Goal: Task Accomplishment & Management: Manage account settings

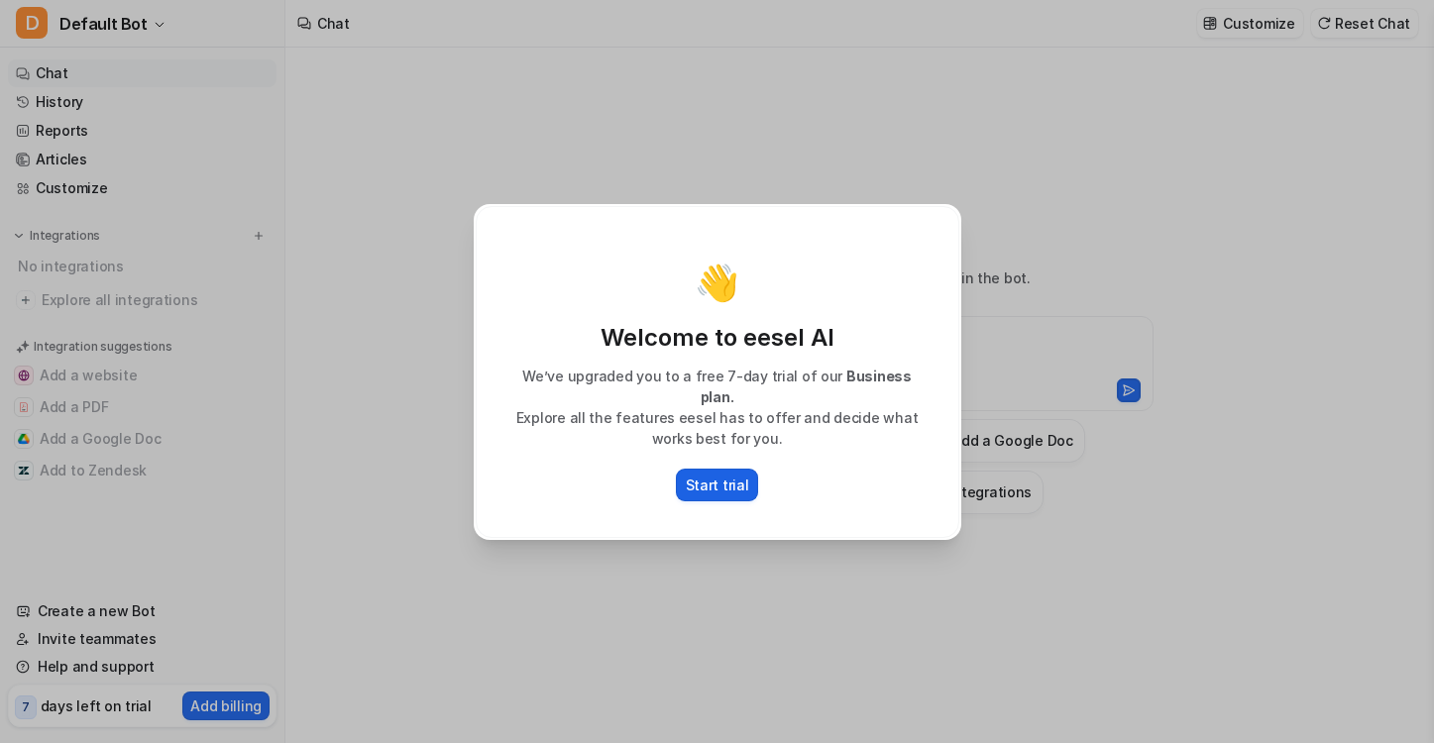
click at [736, 475] on p "Start trial" at bounding box center [717, 485] width 63 height 21
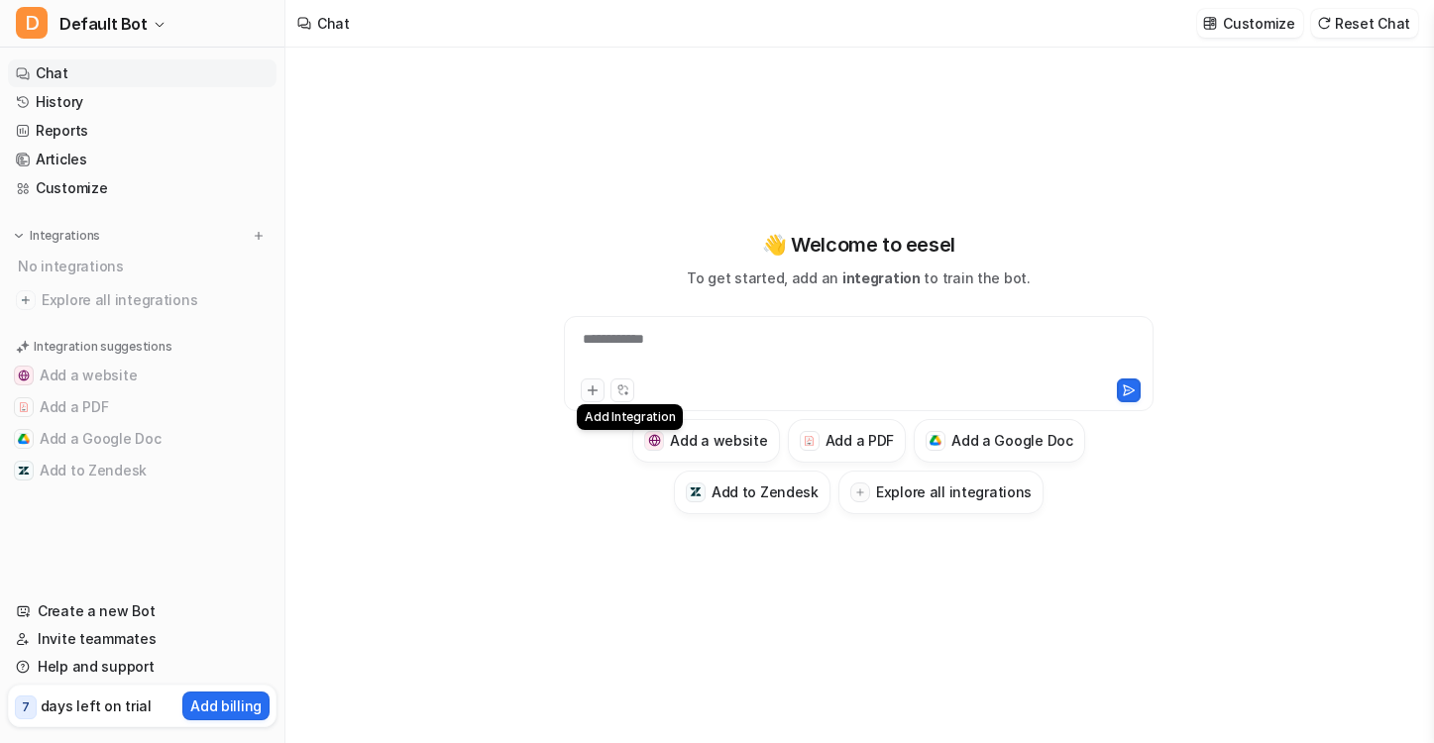
click at [592, 389] on icon at bounding box center [592, 389] width 9 height 9
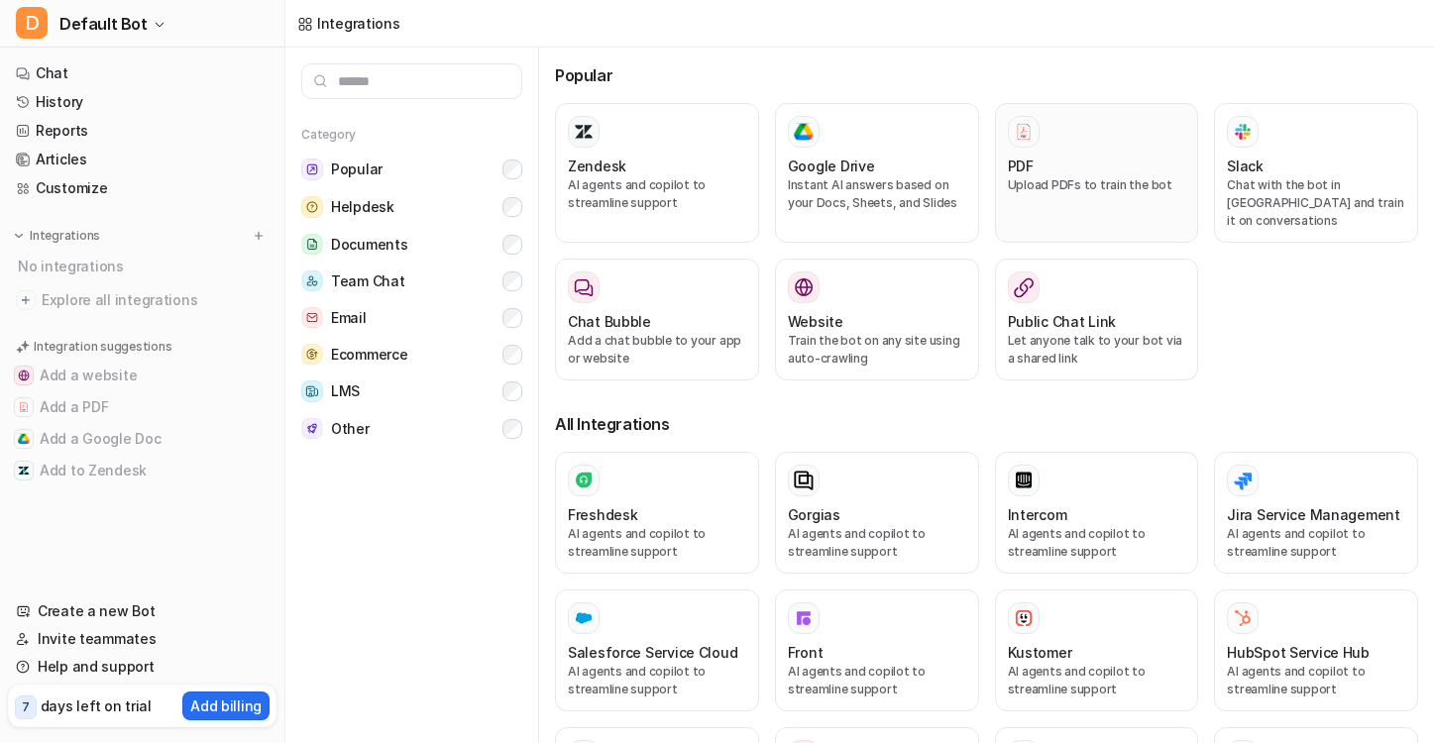
click at [1067, 182] on p "Upload PDFs to train the bot" at bounding box center [1097, 185] width 178 height 18
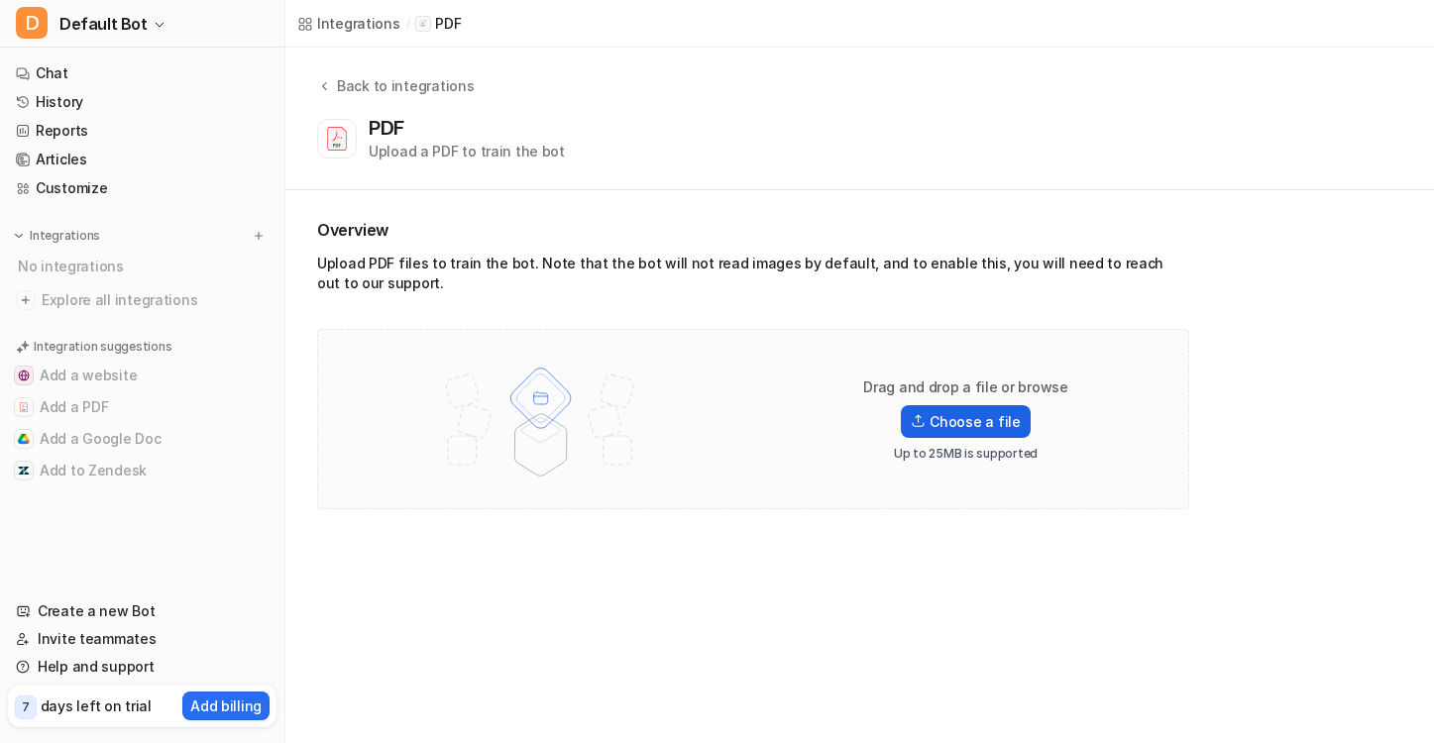
click at [994, 419] on label "Choose a file" at bounding box center [965, 421] width 129 height 33
click at [0, 0] on input "Choose a file" at bounding box center [0, 0] width 0 height 0
click at [969, 419] on label "Choose a file" at bounding box center [965, 421] width 129 height 33
click at [0, 0] on input "Choose a file" at bounding box center [0, 0] width 0 height 0
click at [980, 425] on label "Choose a file" at bounding box center [965, 421] width 129 height 33
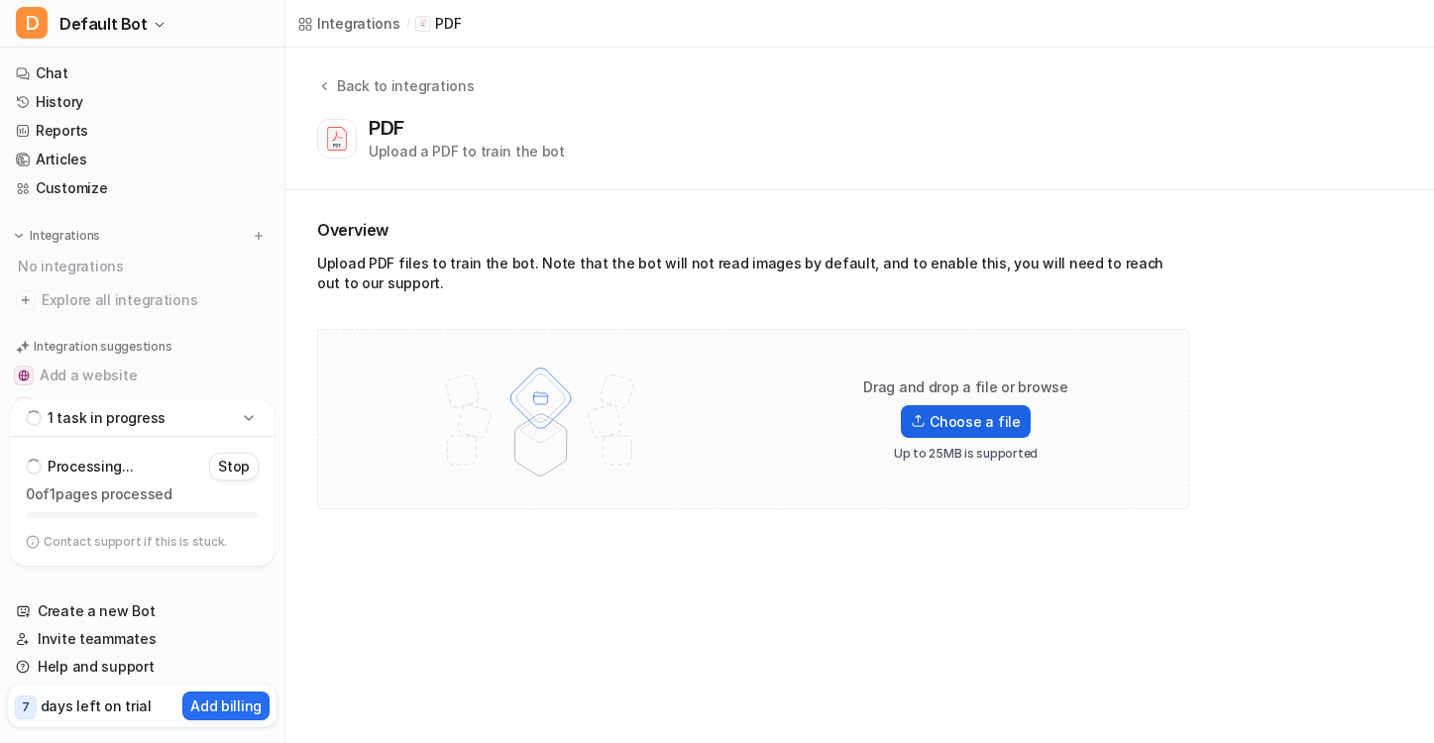
click at [0, 0] on input "Choose a file" at bounding box center [0, 0] width 0 height 0
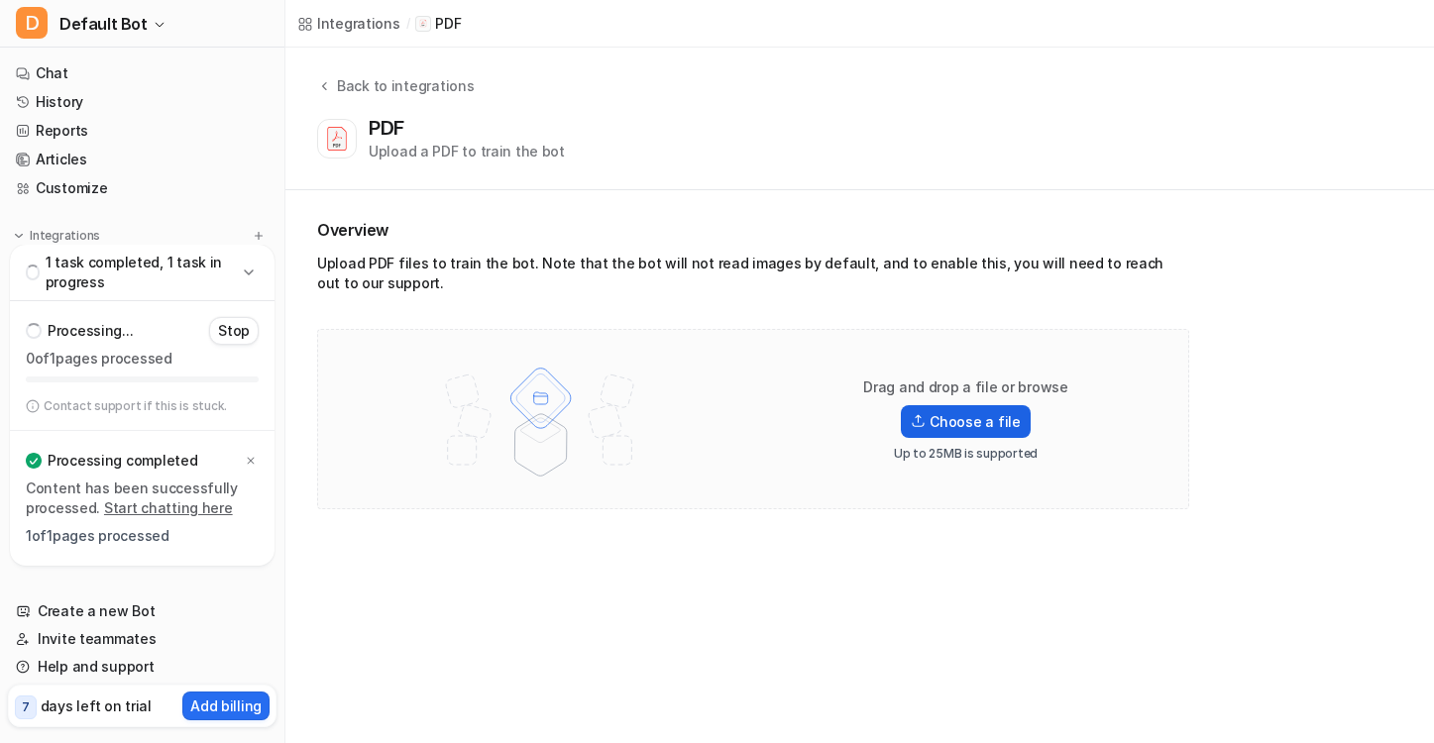
click at [969, 420] on label "Choose a file" at bounding box center [965, 421] width 129 height 33
click at [0, 0] on input "Choose a file" at bounding box center [0, 0] width 0 height 0
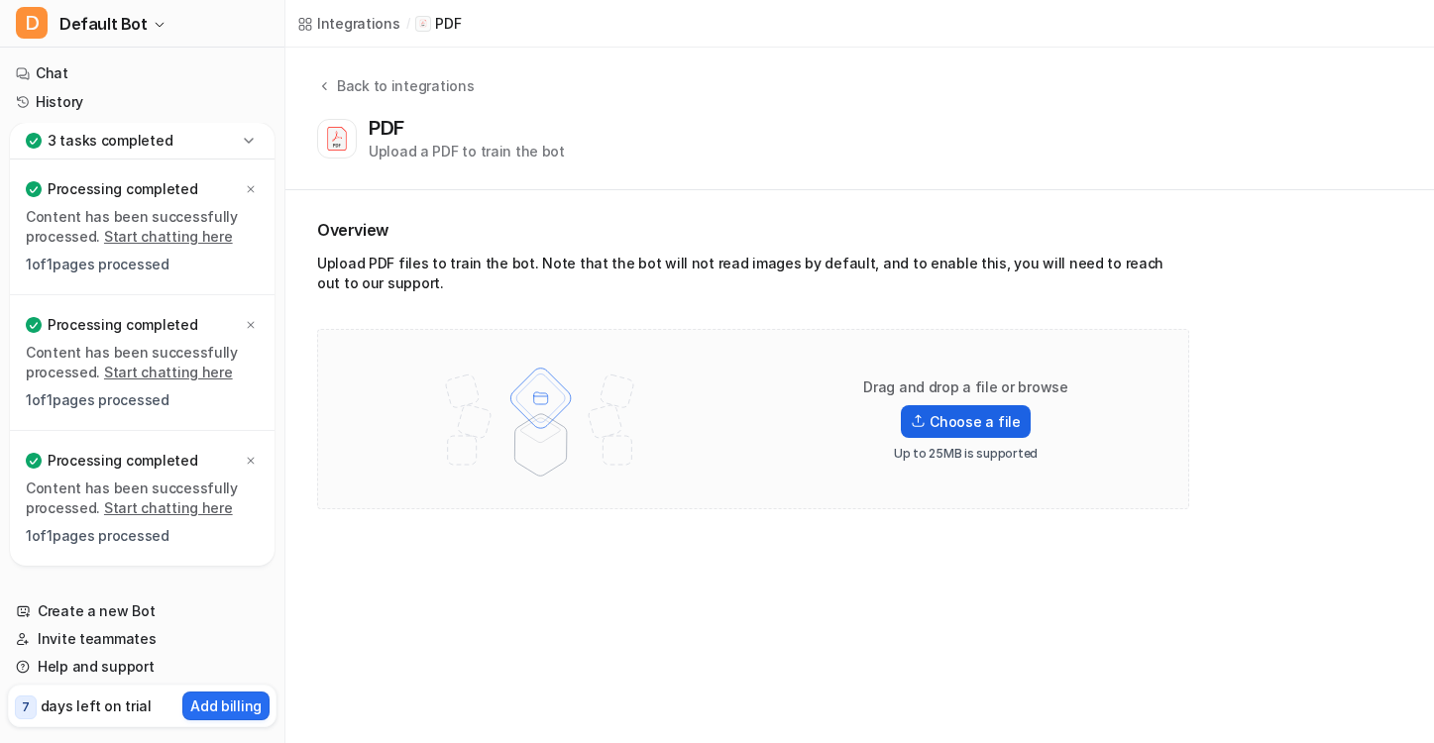
click at [977, 419] on label "Choose a file" at bounding box center [965, 421] width 129 height 33
click at [0, 0] on input "Choose a file" at bounding box center [0, 0] width 0 height 0
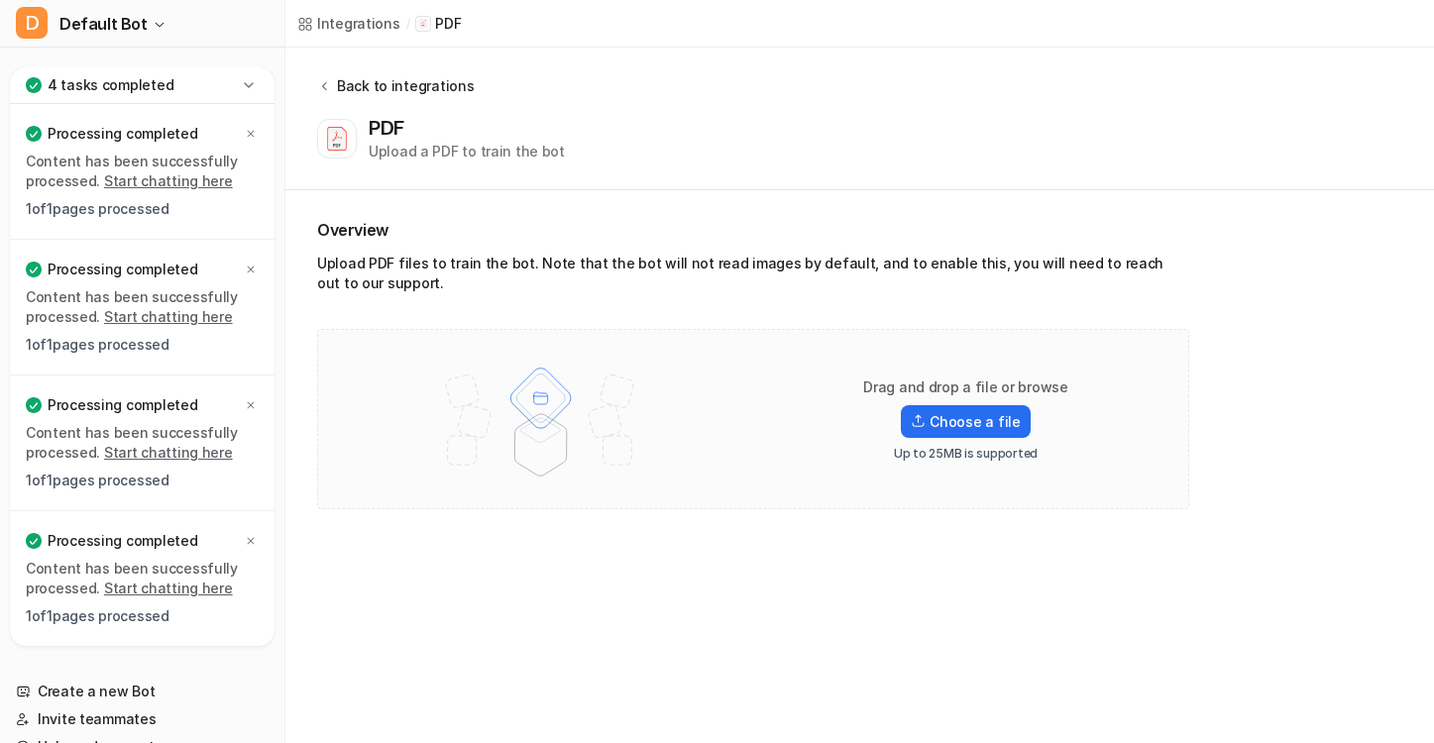
click at [337, 86] on div "Back to integrations" at bounding box center [402, 85] width 143 height 21
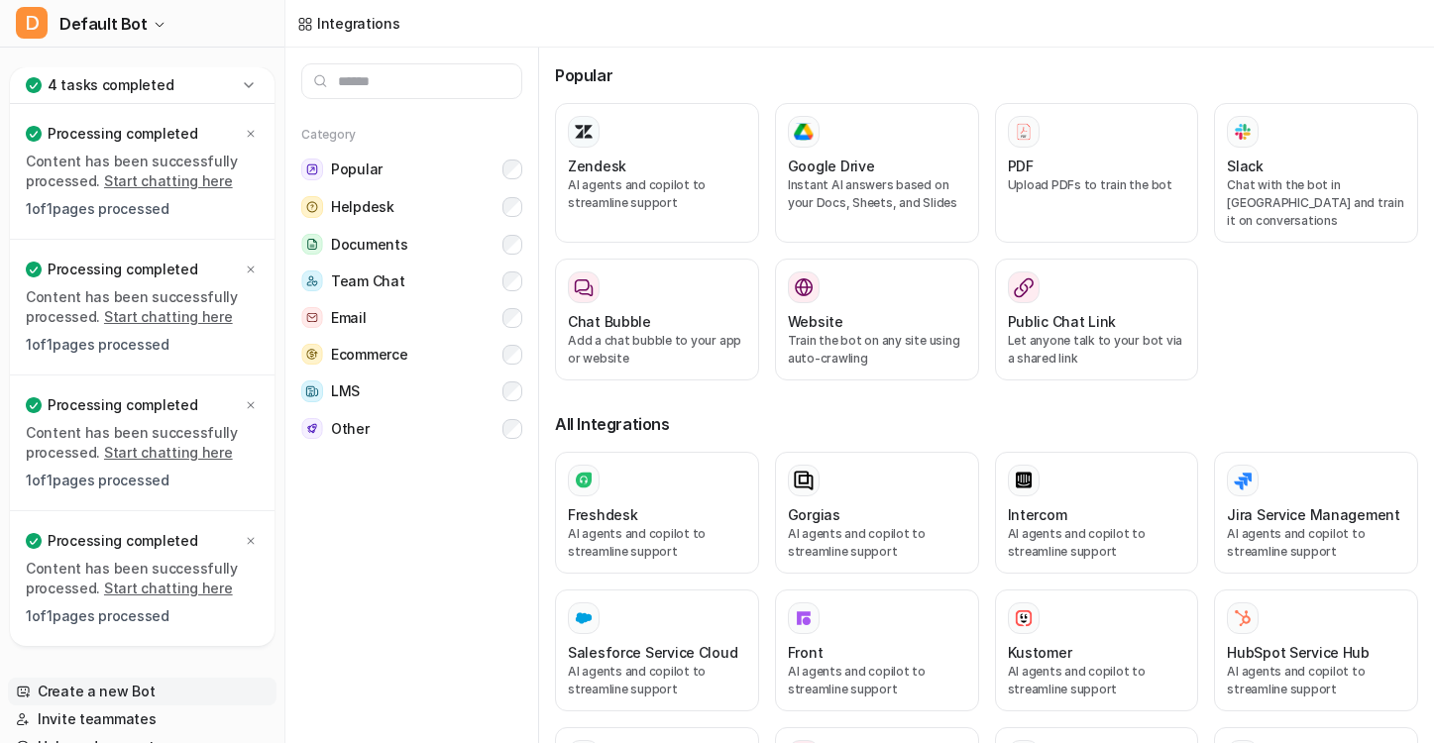
click at [129, 690] on link "Create a new Bot" at bounding box center [142, 692] width 268 height 28
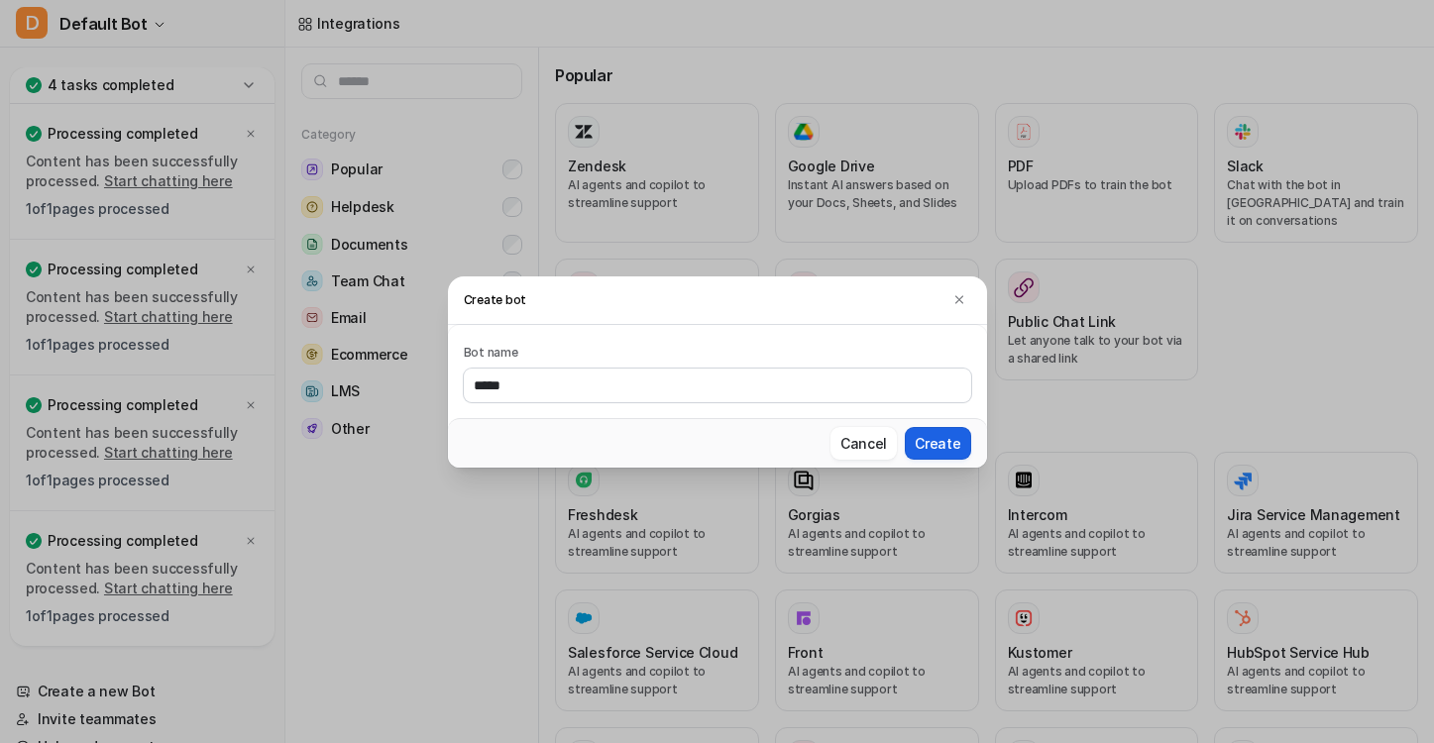
type input "*****"
click at [944, 447] on button "Create" at bounding box center [937, 443] width 65 height 33
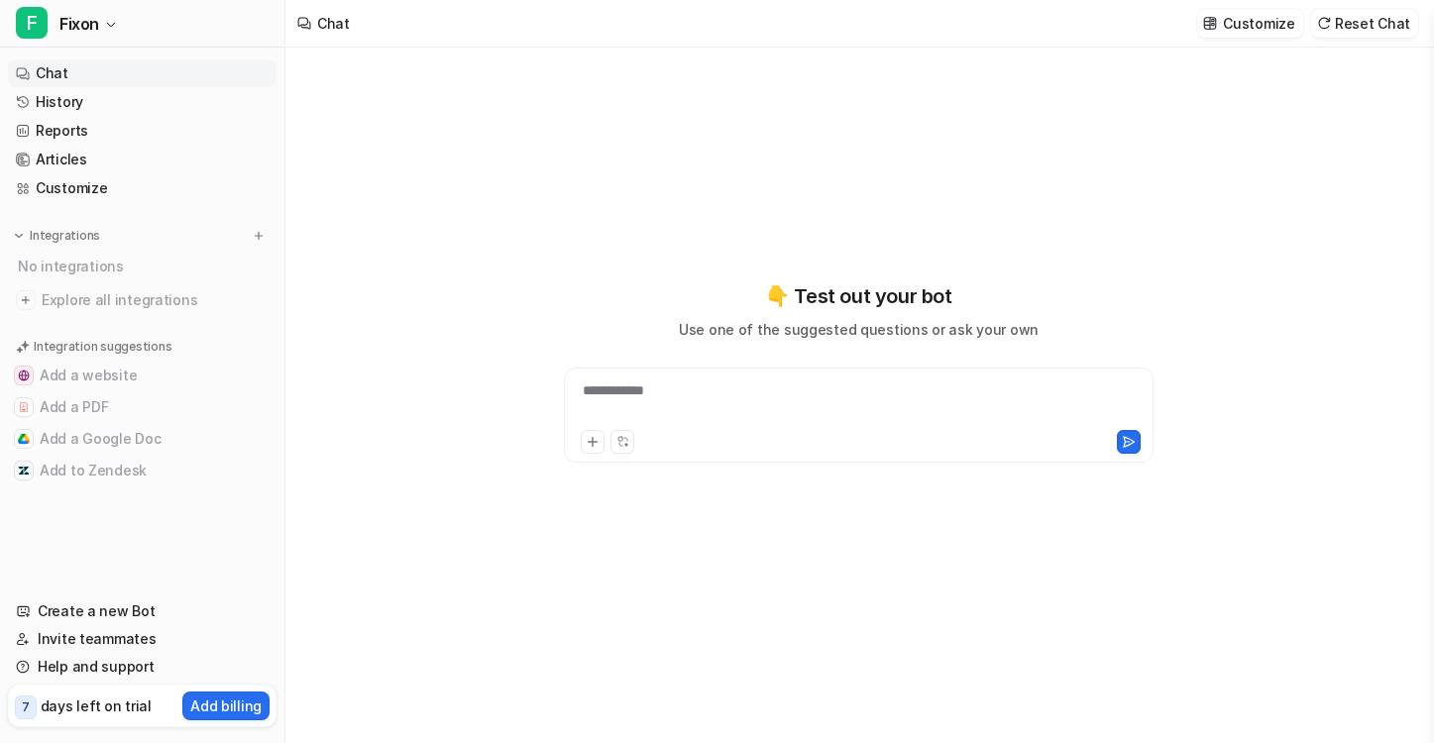
type textarea "**********"
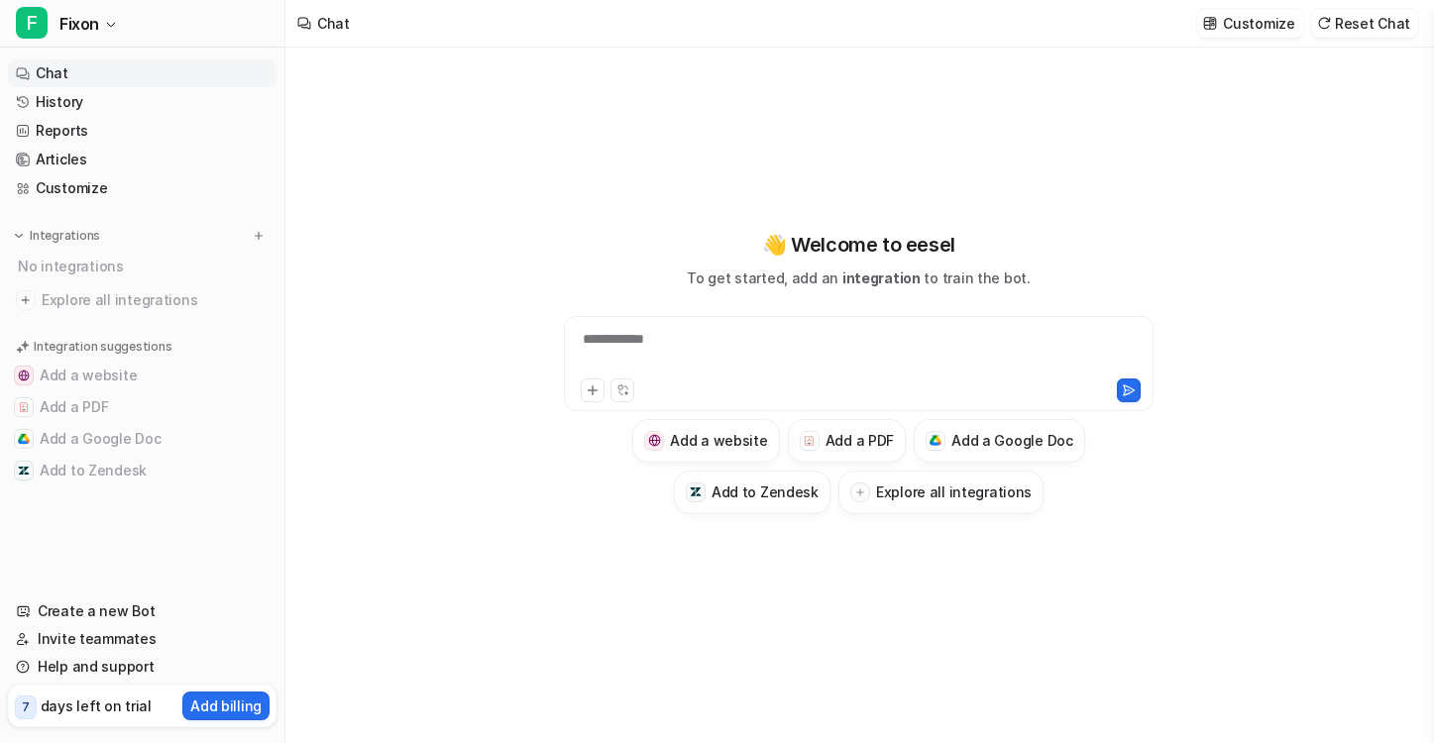
click at [612, 345] on div "**********" at bounding box center [859, 352] width 580 height 46
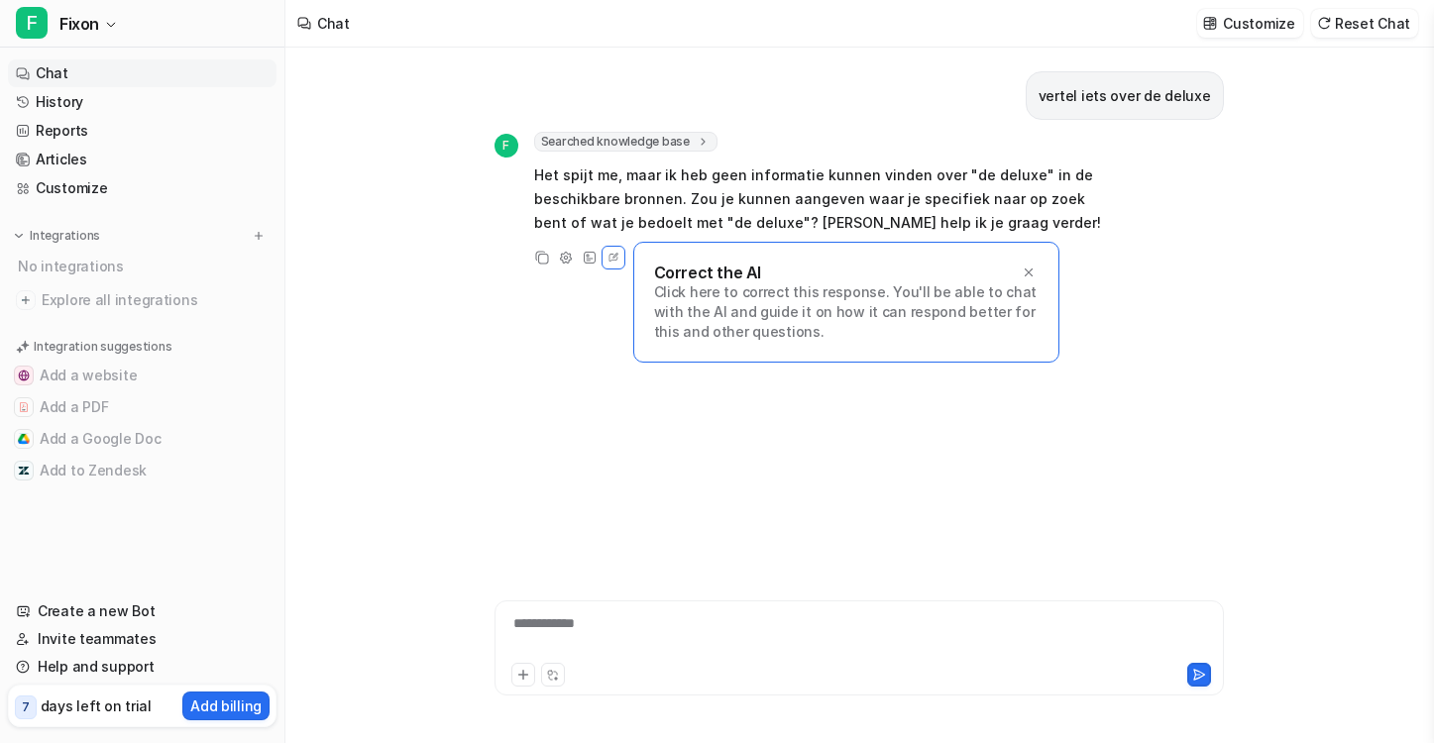
click at [52, 64] on link "Chat" at bounding box center [142, 73] width 268 height 28
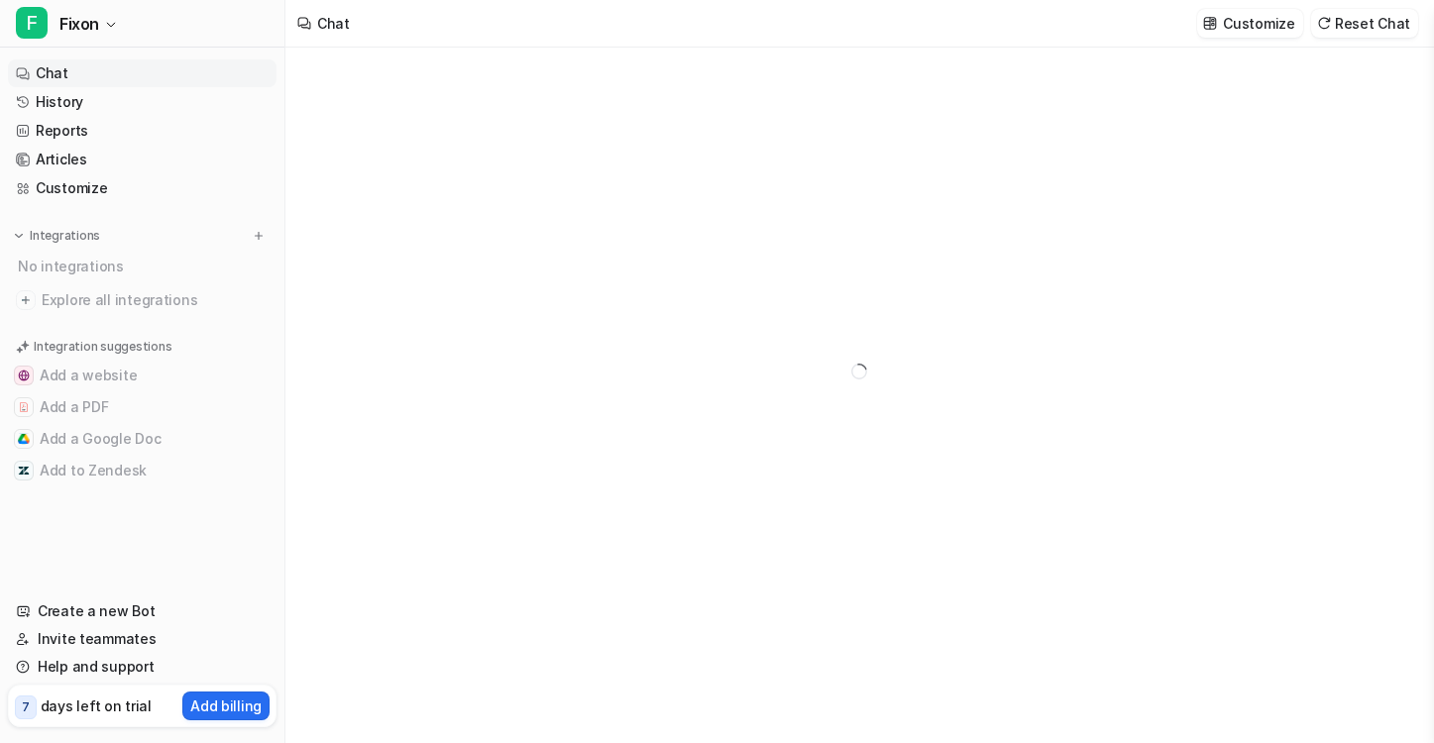
type textarea "**********"
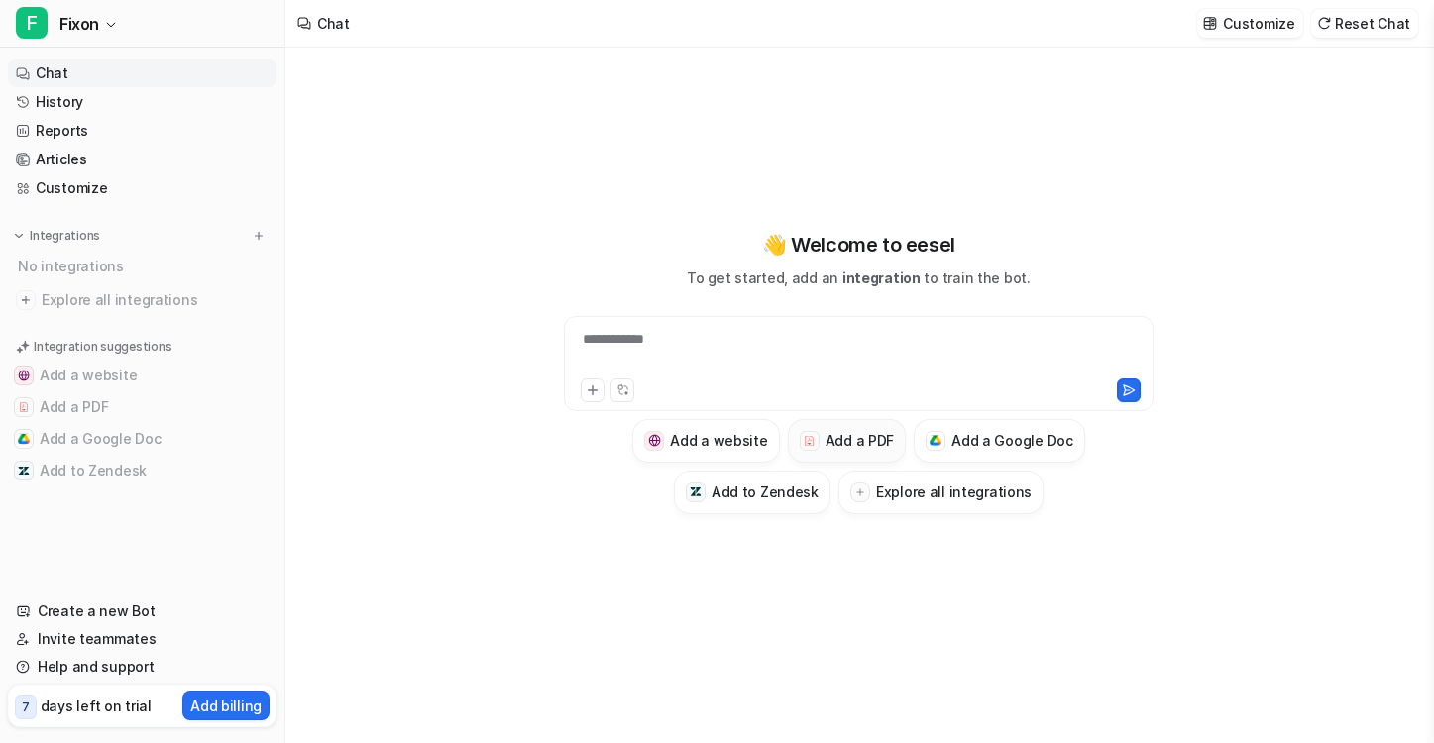
click at [869, 442] on h3 "Add a PDF" at bounding box center [859, 440] width 68 height 21
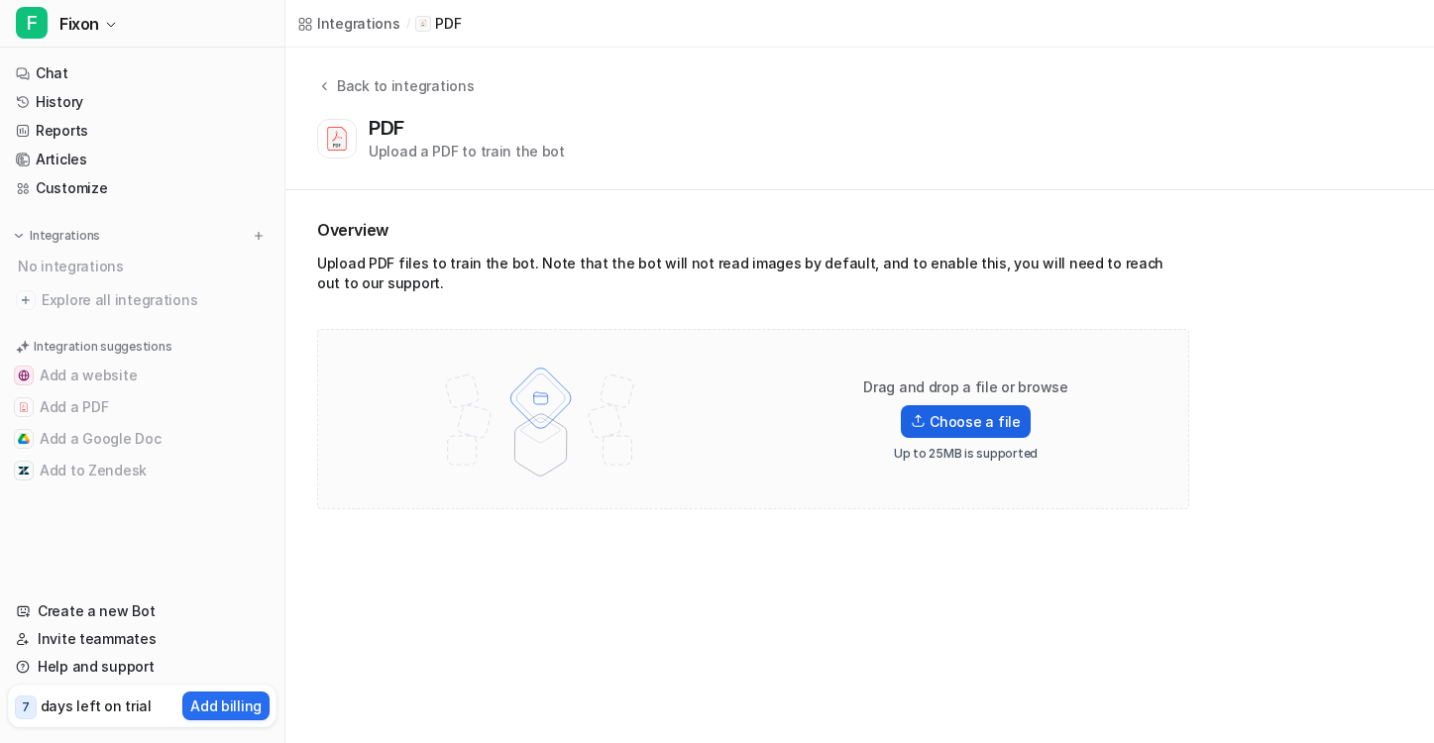
click at [1012, 425] on label "Choose a file" at bounding box center [965, 421] width 129 height 33
click at [0, 0] on input "Choose a file" at bounding box center [0, 0] width 0 height 0
click at [334, 82] on div "Back to integrations" at bounding box center [402, 85] width 143 height 21
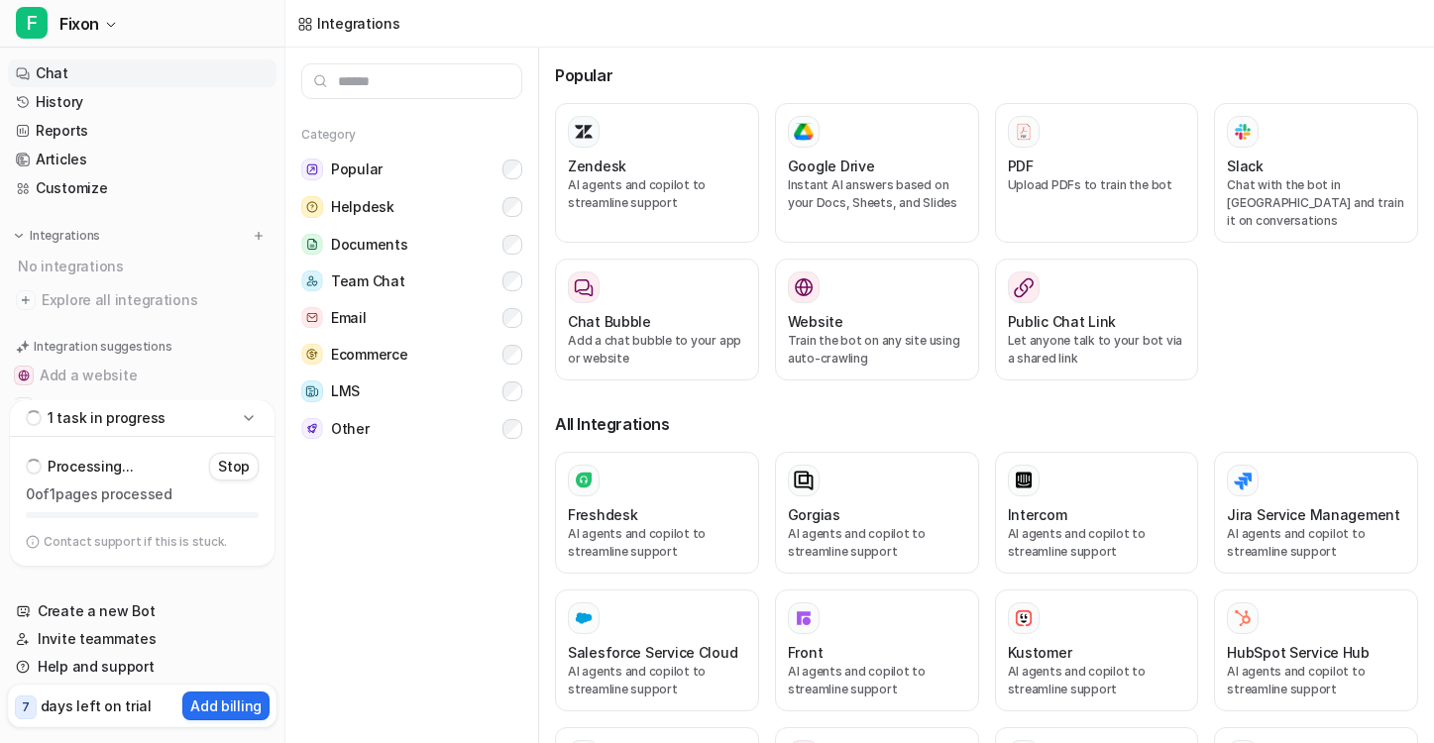
click at [79, 73] on link "Chat" at bounding box center [142, 73] width 268 height 28
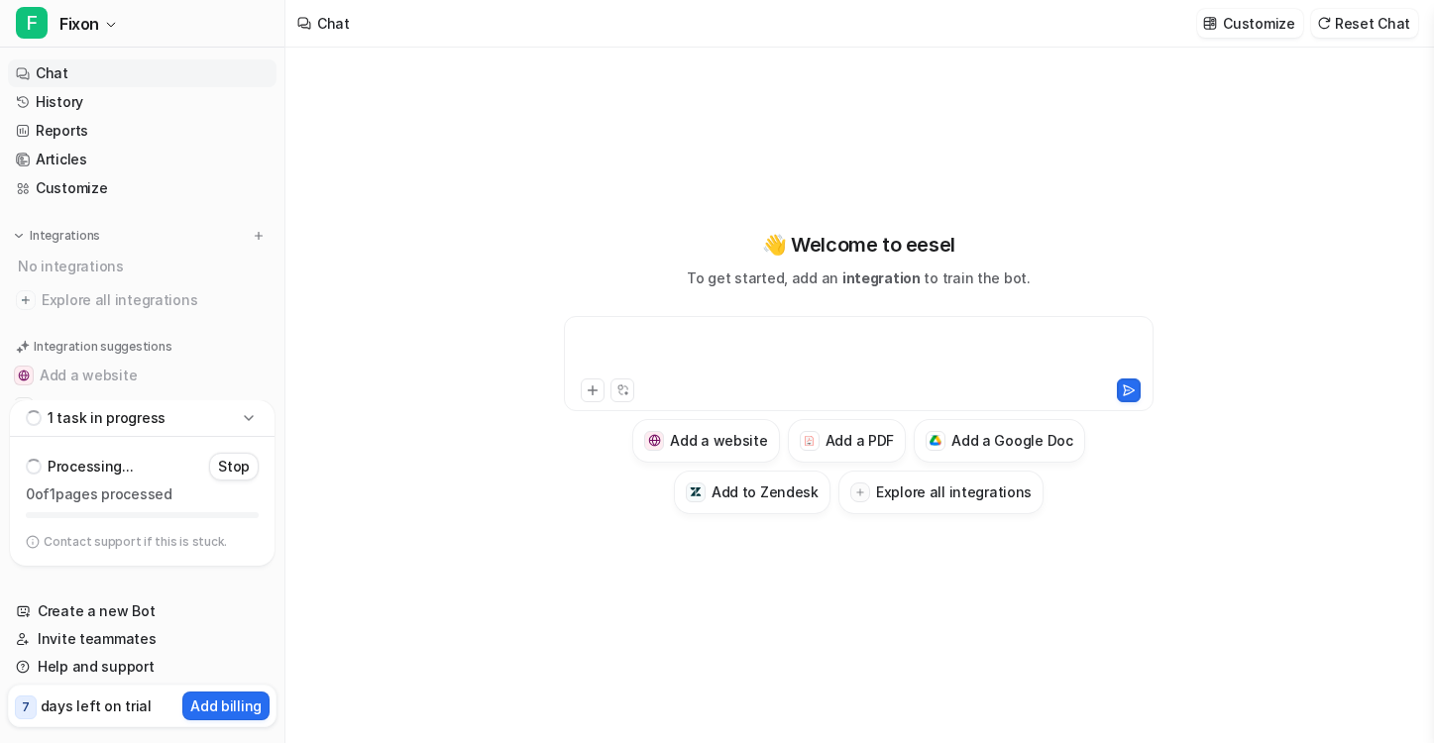
click at [626, 336] on div at bounding box center [859, 352] width 580 height 46
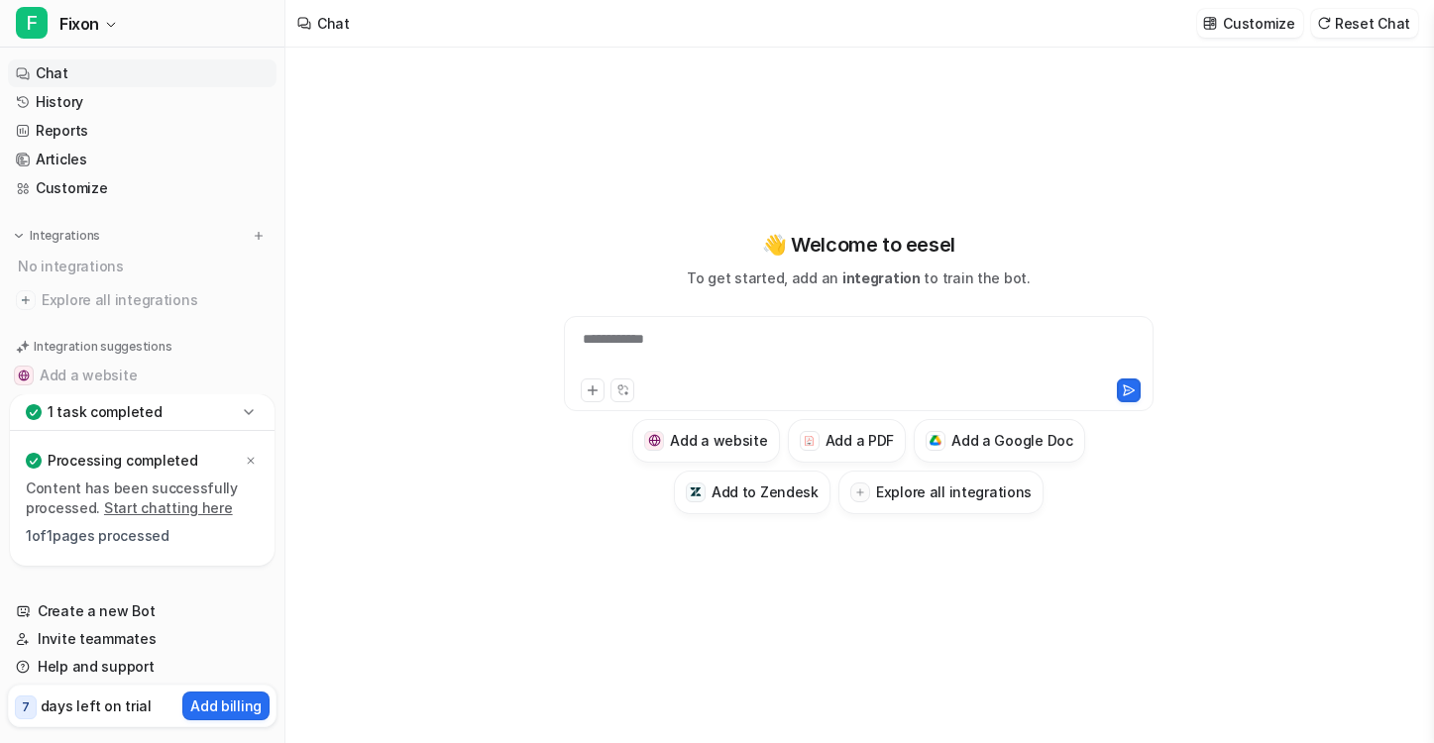
click at [626, 343] on div "**********" at bounding box center [859, 352] width 580 height 46
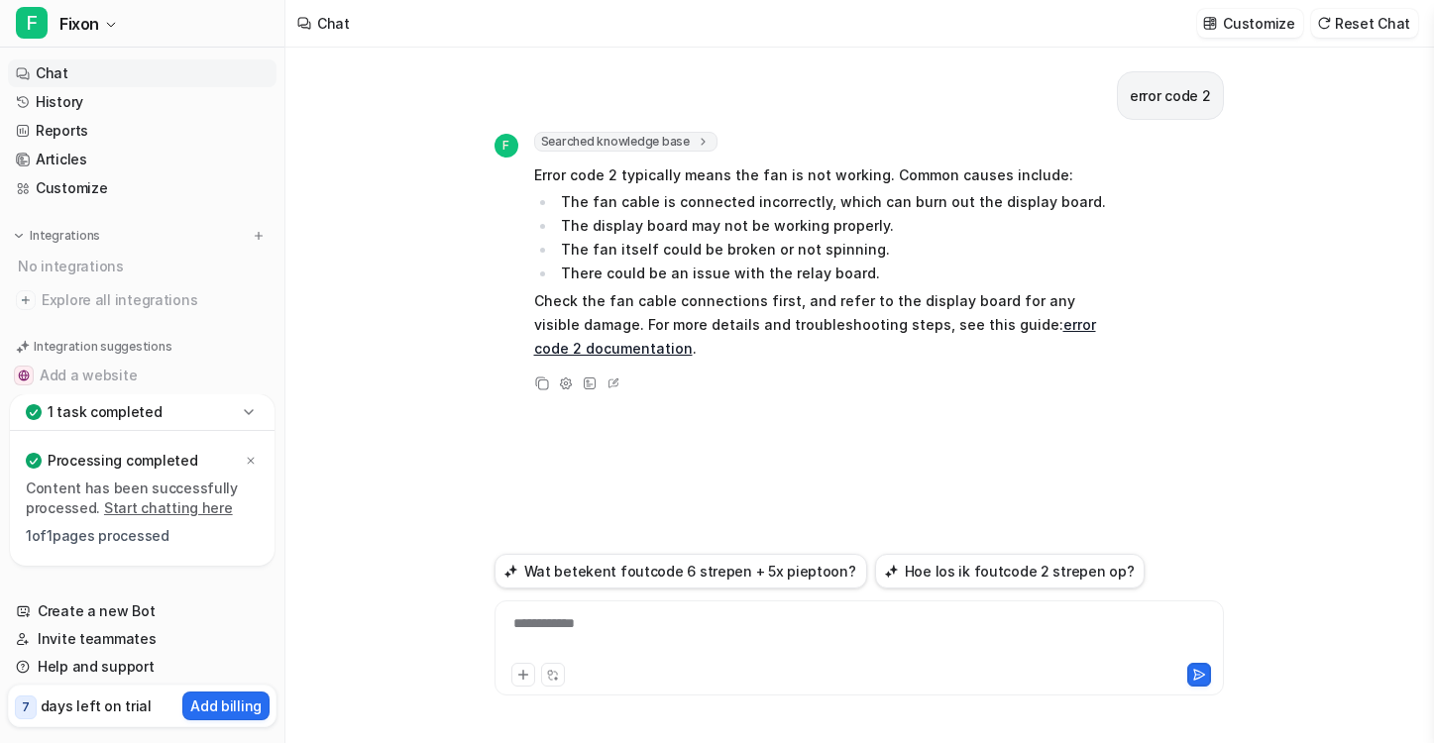
click at [595, 349] on link "error code 2 documentation" at bounding box center [815, 336] width 562 height 41
click at [723, 567] on button "Wat betekent foutcode 6 strepen + 5x pieptoon?" at bounding box center [680, 571] width 373 height 35
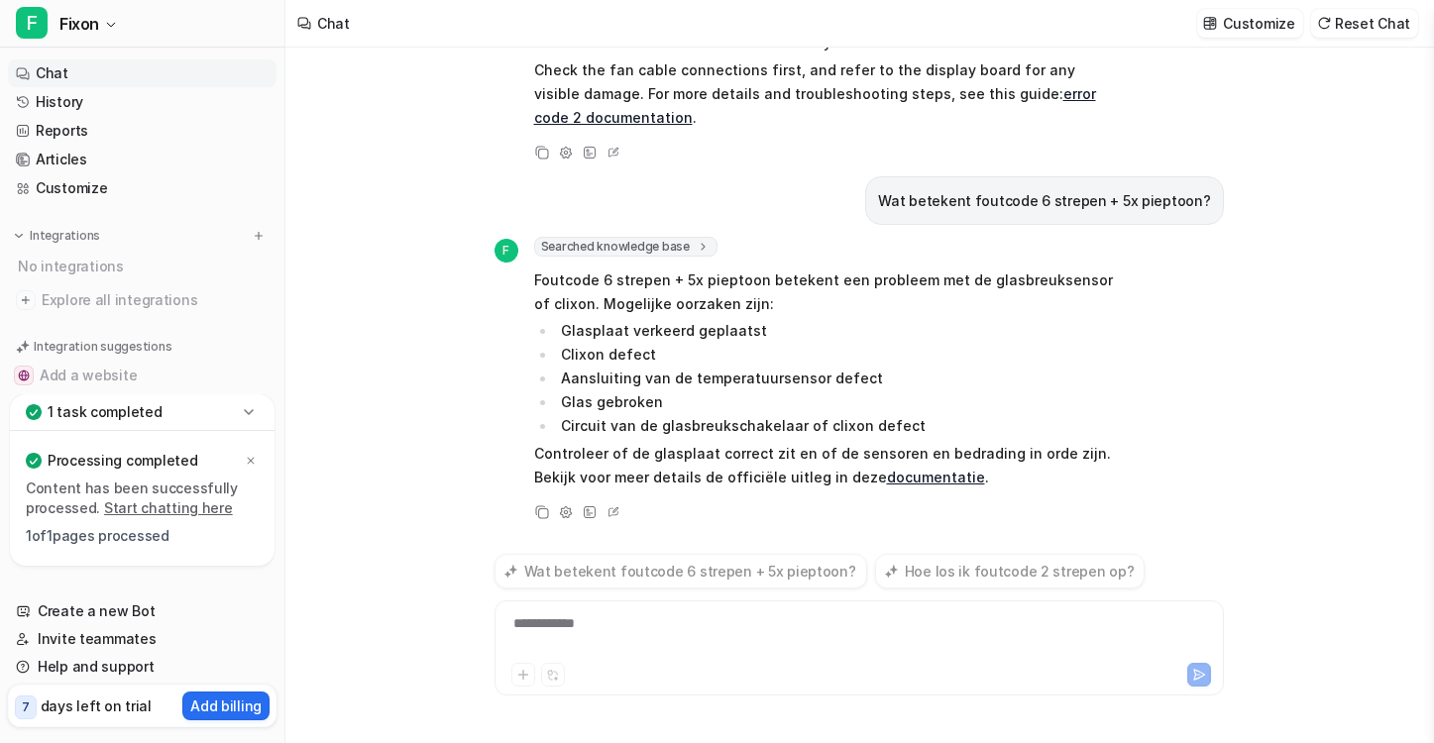
scroll to position [231, 0]
click at [248, 459] on icon at bounding box center [251, 461] width 7 height 7
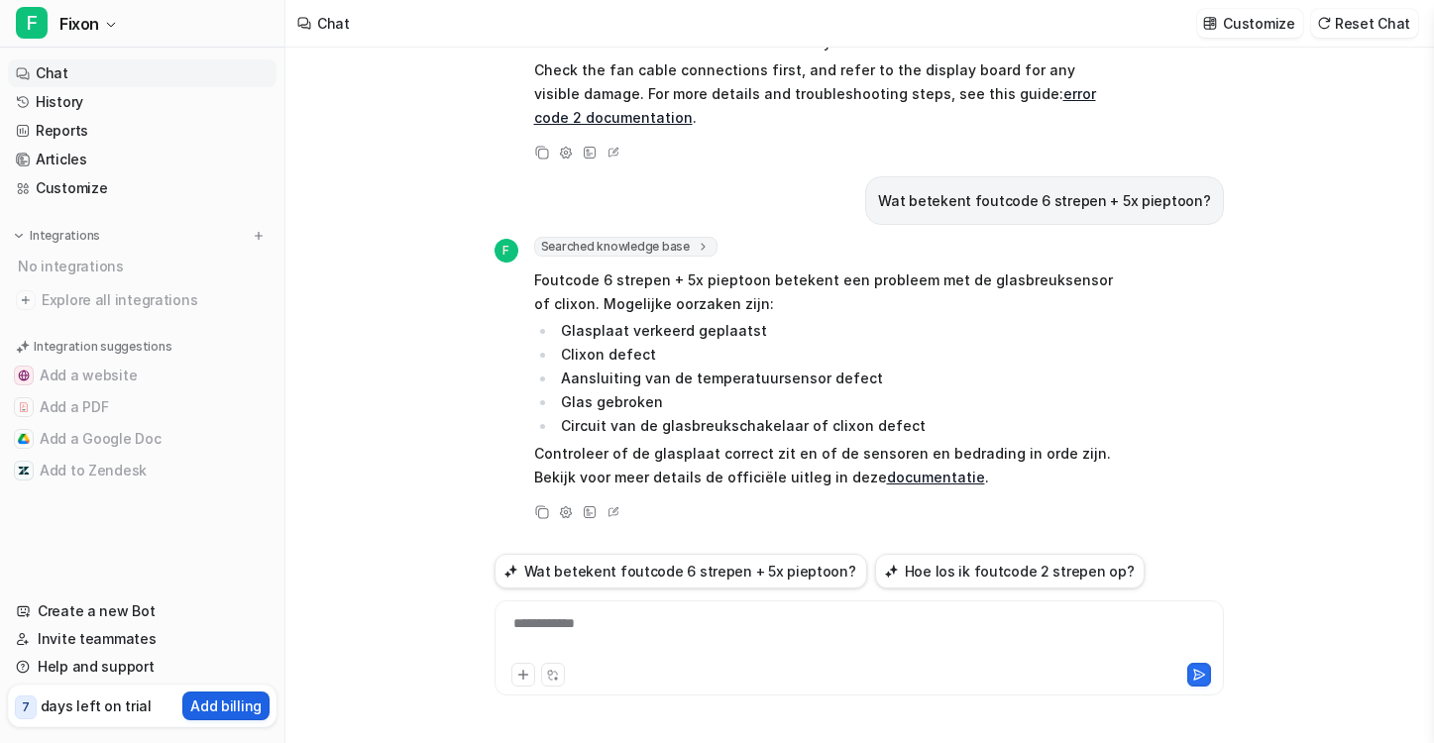
click at [225, 696] on p "Add billing" at bounding box center [225, 705] width 71 height 21
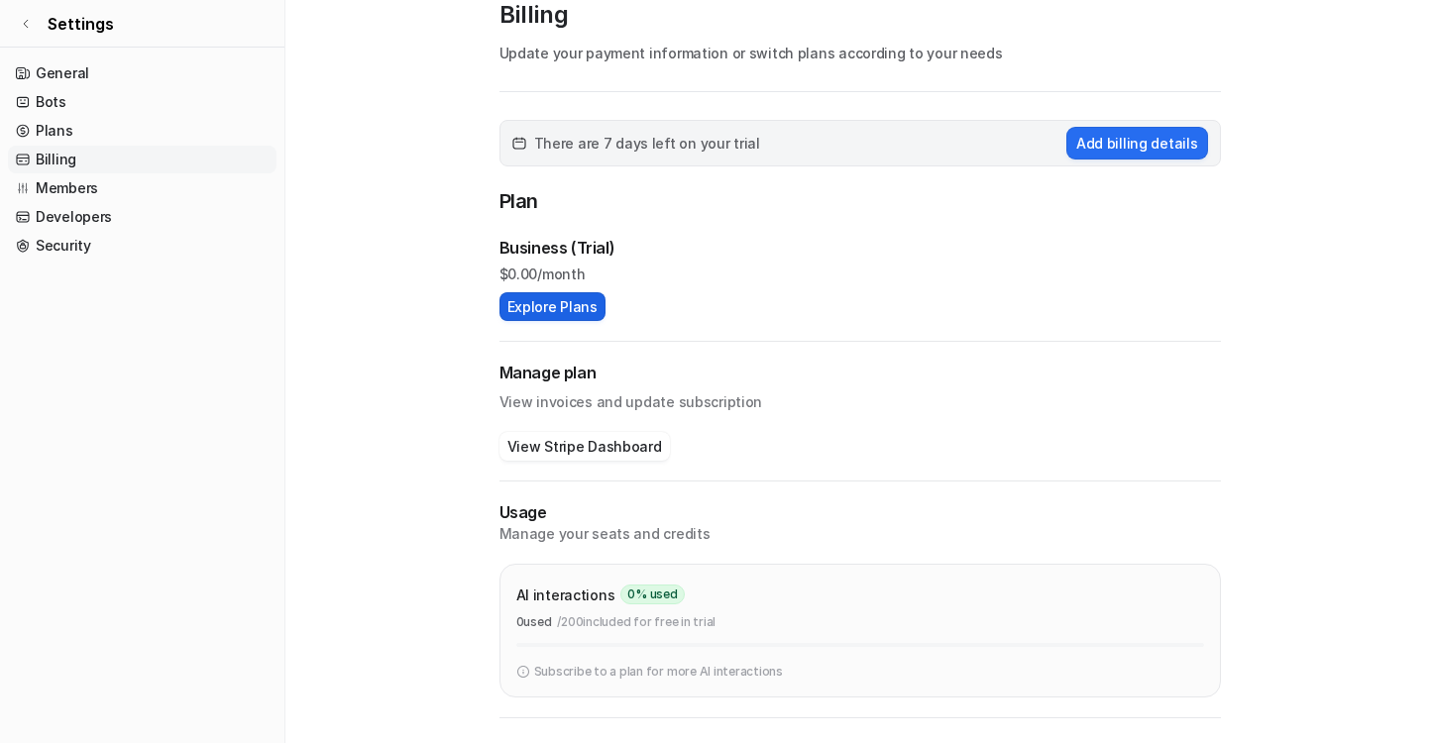
click at [555, 317] on button "Explore Plans" at bounding box center [552, 306] width 106 height 29
